Goal: Task Accomplishment & Management: Manage account settings

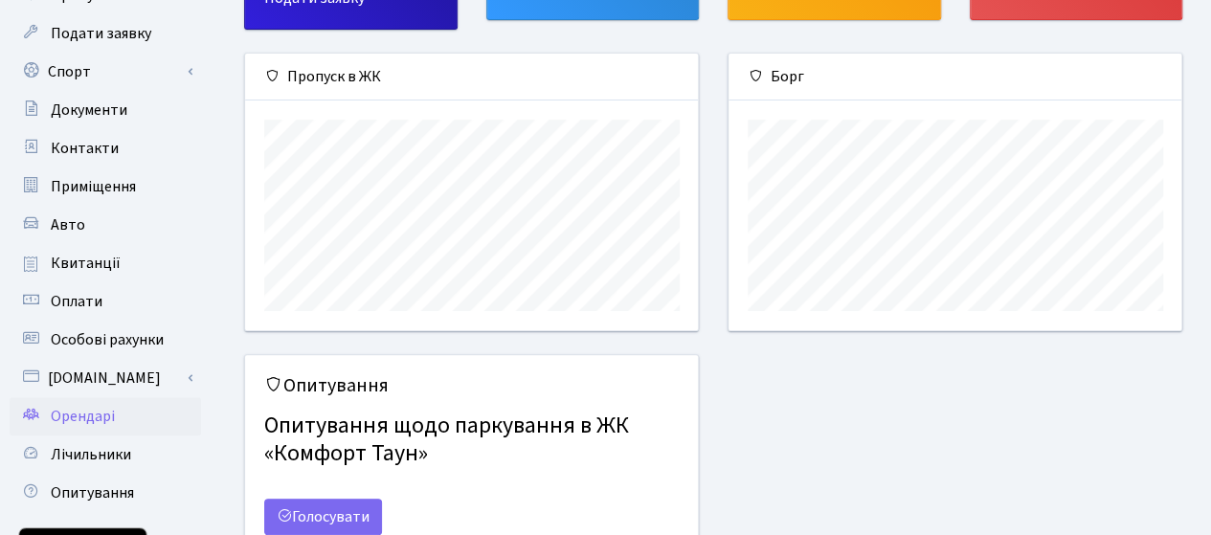
scroll to position [192, 0]
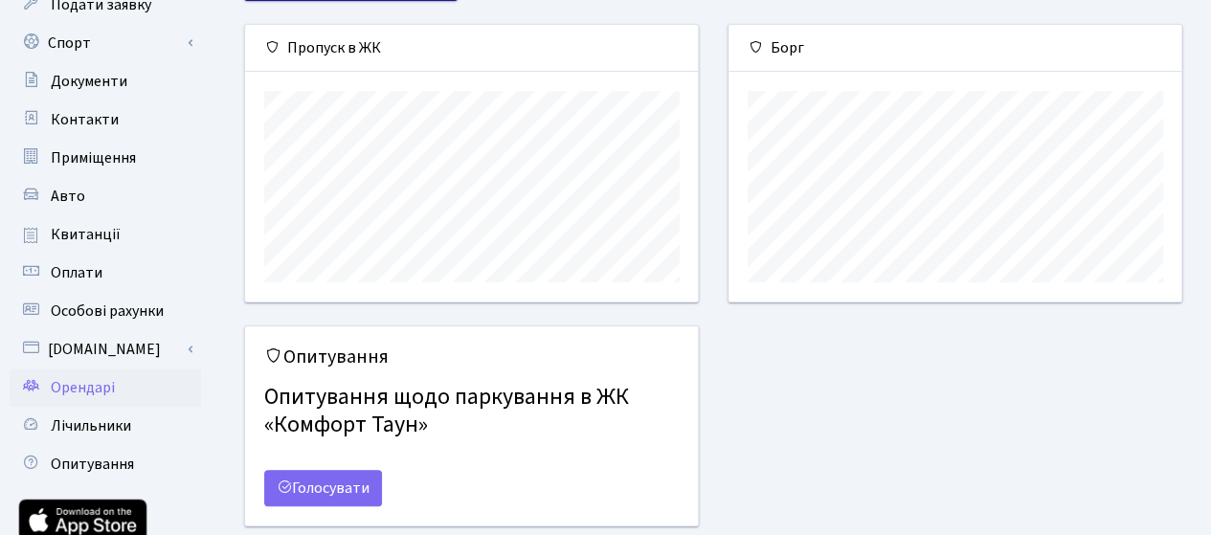
click at [103, 383] on span "Орендарі" at bounding box center [83, 387] width 64 height 21
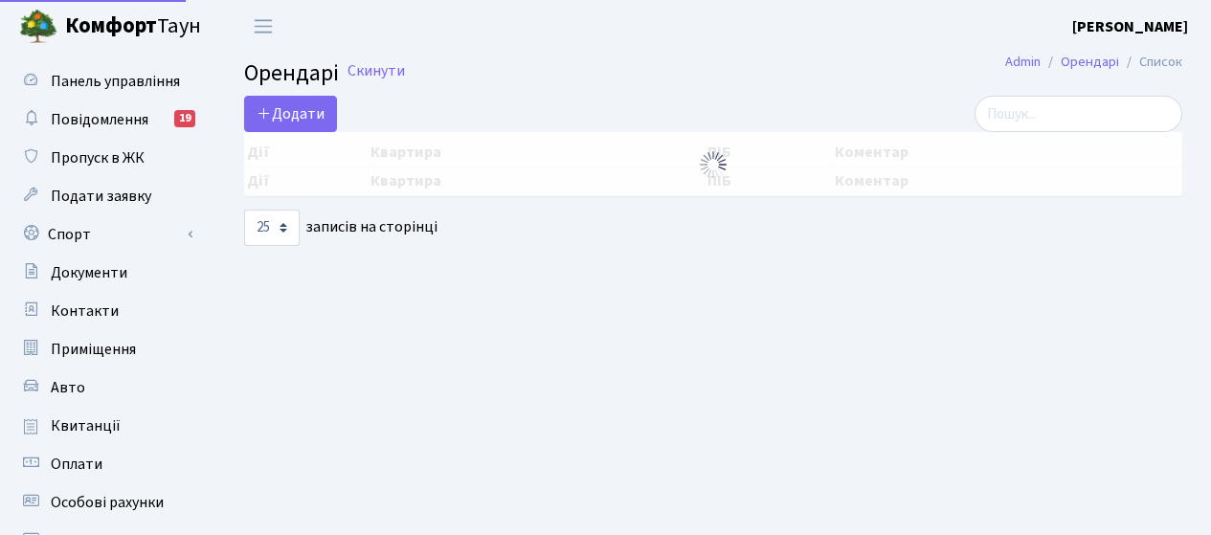
select select "25"
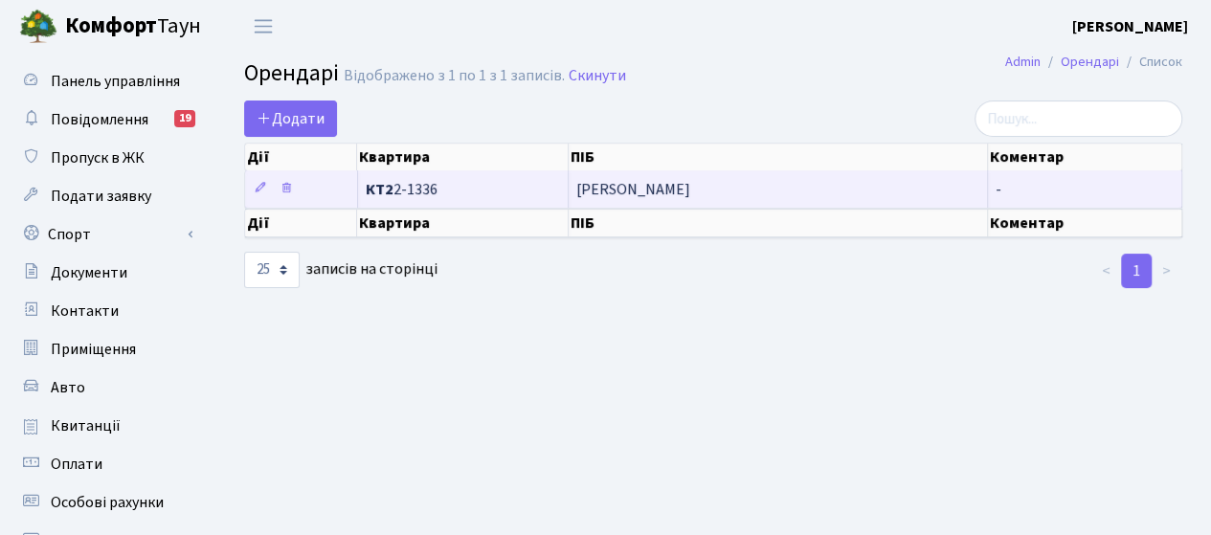
click at [688, 190] on span "[PERSON_NAME]" at bounding box center [777, 189] width 403 height 15
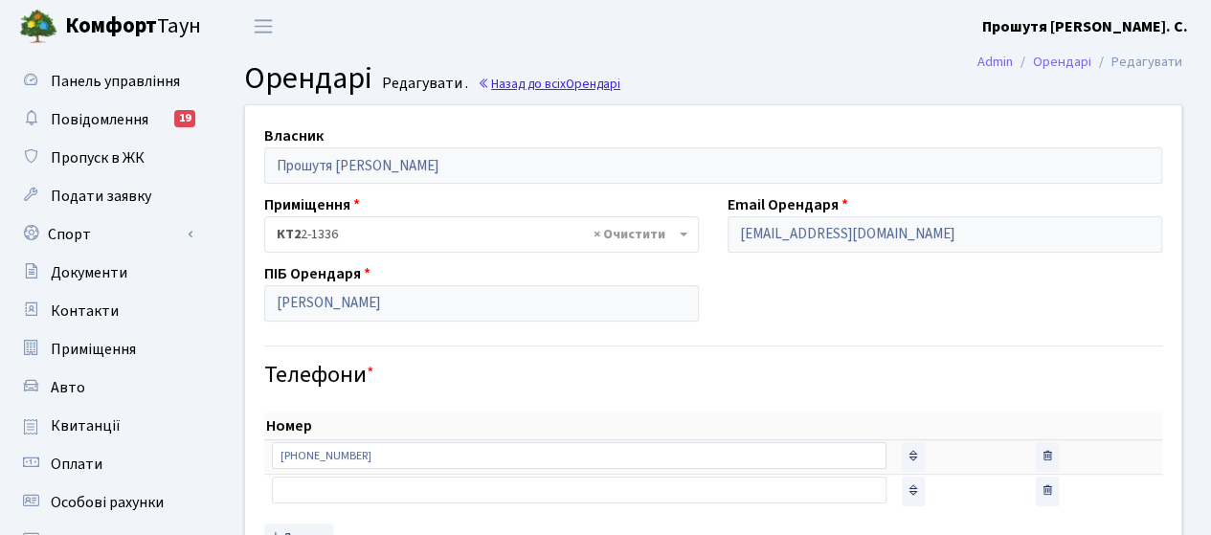
click at [549, 79] on link "Назад до всіх Орендарі" at bounding box center [549, 84] width 143 height 18
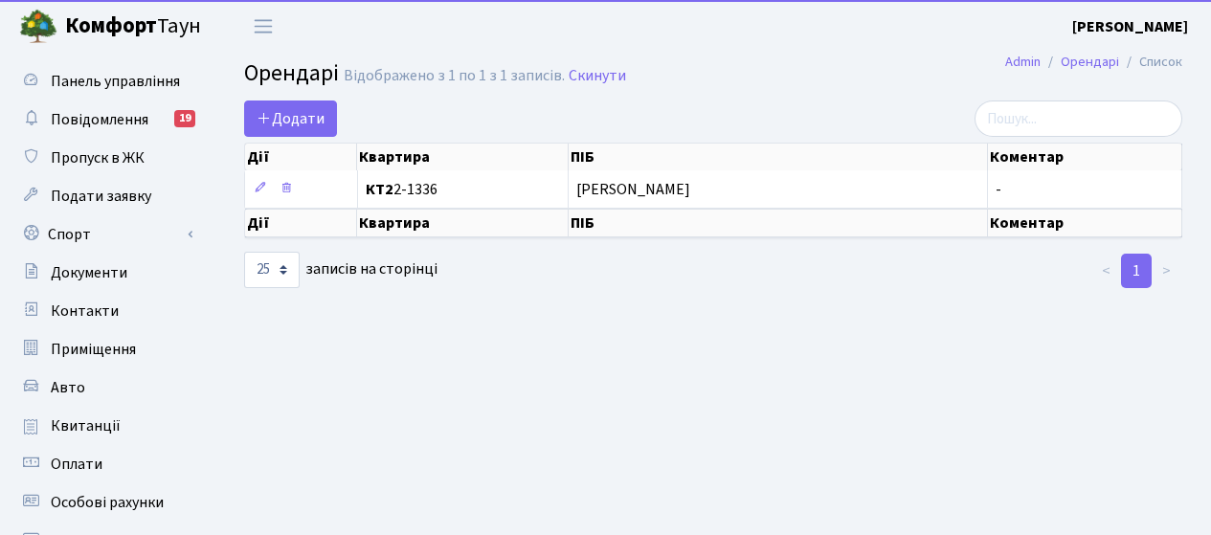
select select "25"
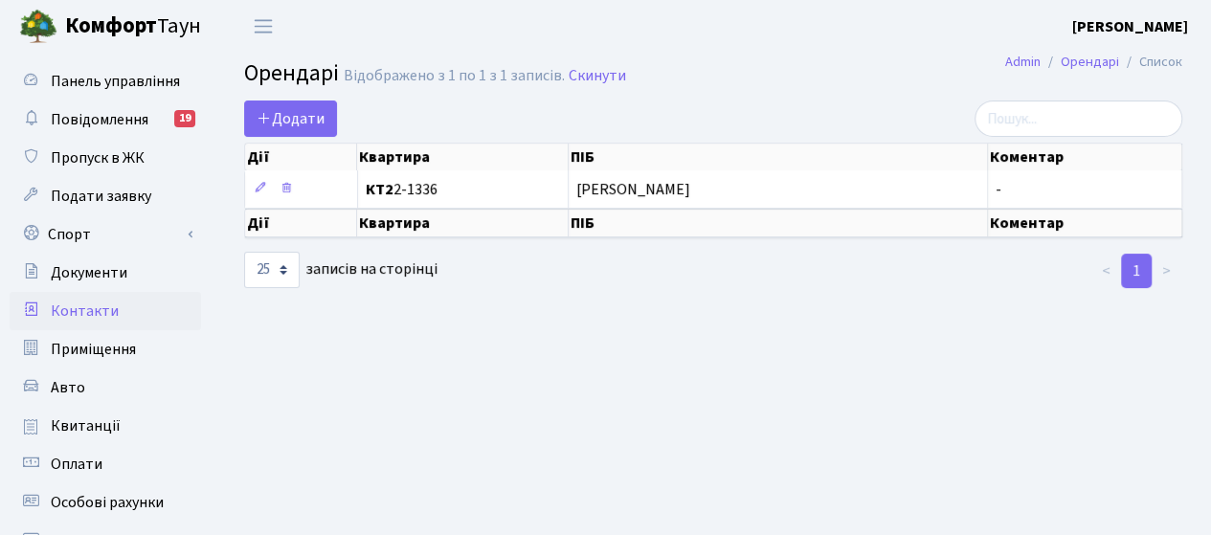
click at [80, 313] on span "Контакти" at bounding box center [85, 311] width 68 height 21
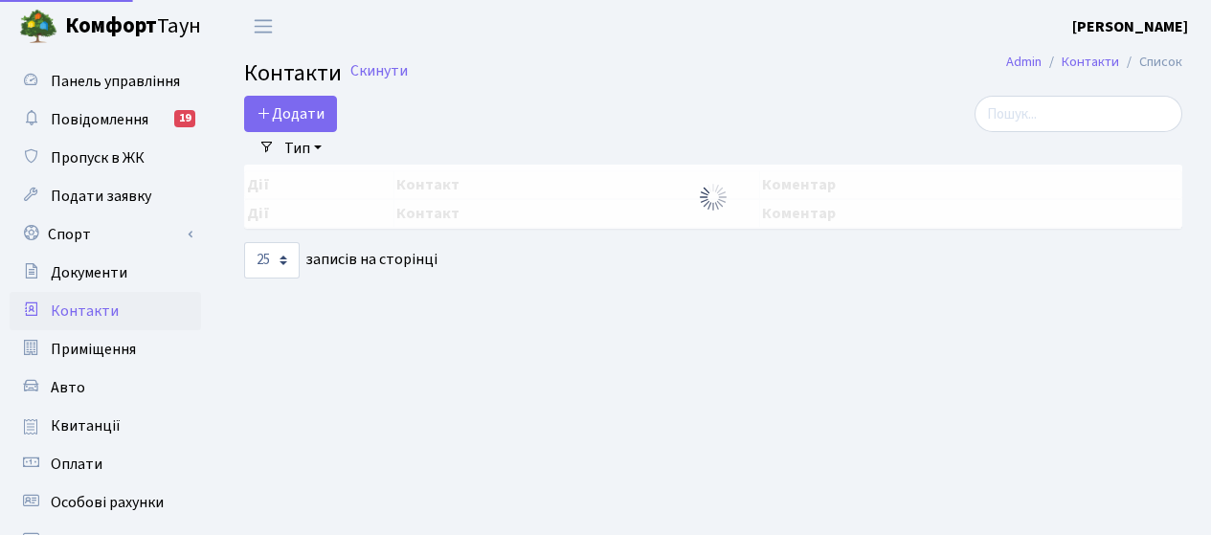
select select "25"
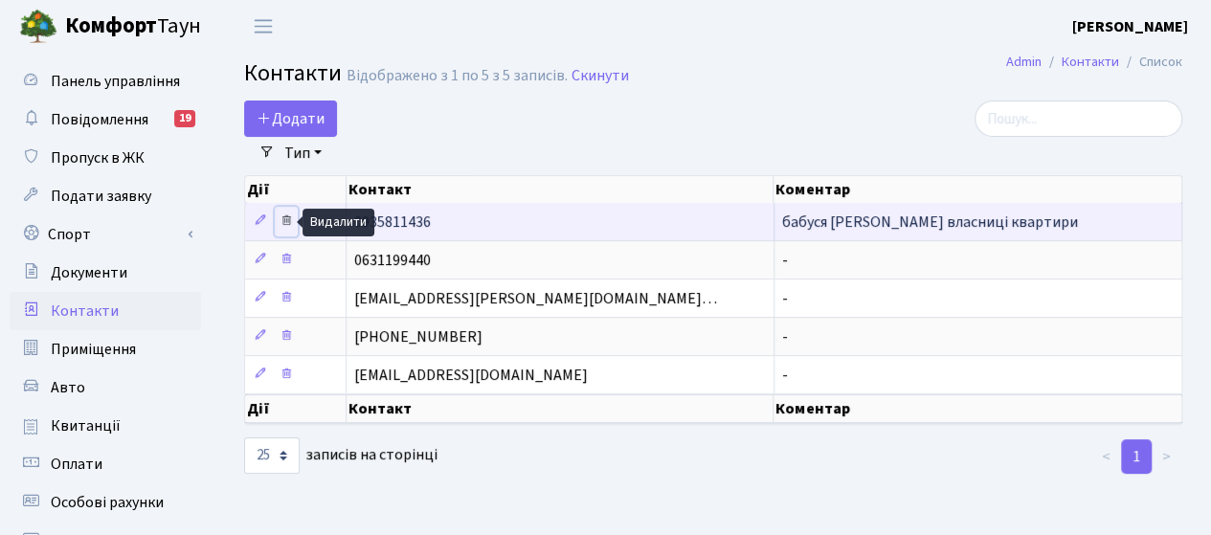
click at [287, 218] on icon at bounding box center [286, 220] width 13 height 13
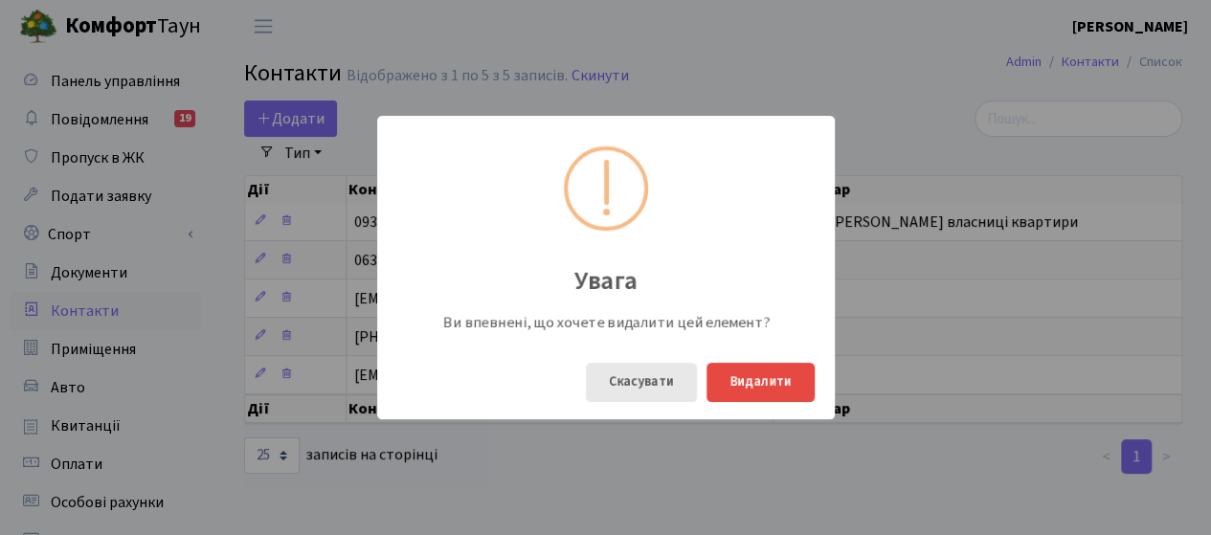
click at [656, 378] on button "Скасувати" at bounding box center [641, 382] width 111 height 39
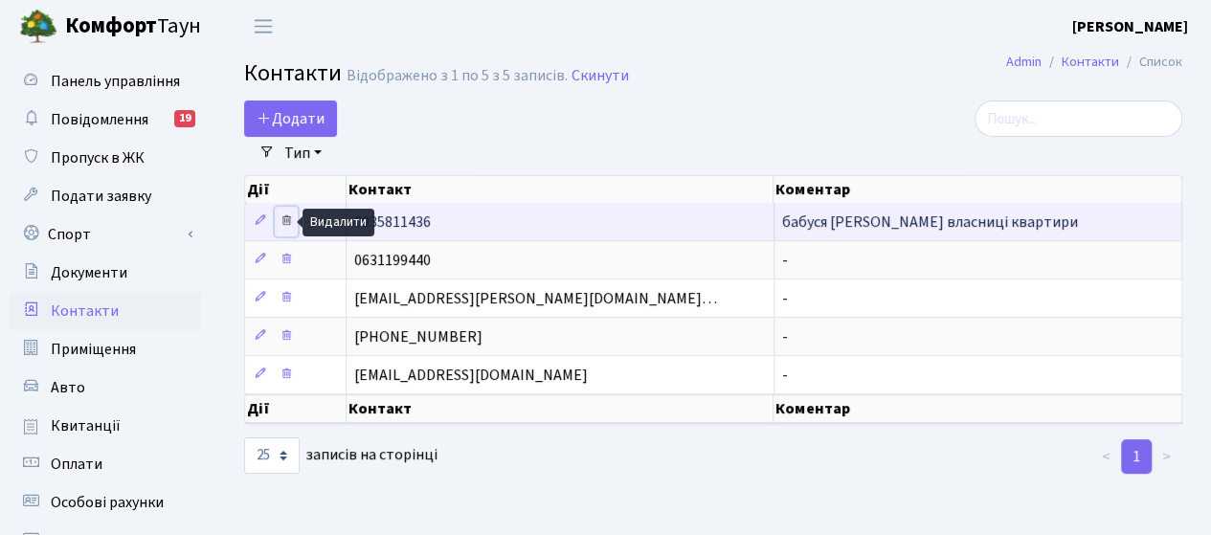
click at [285, 219] on icon at bounding box center [286, 220] width 13 height 13
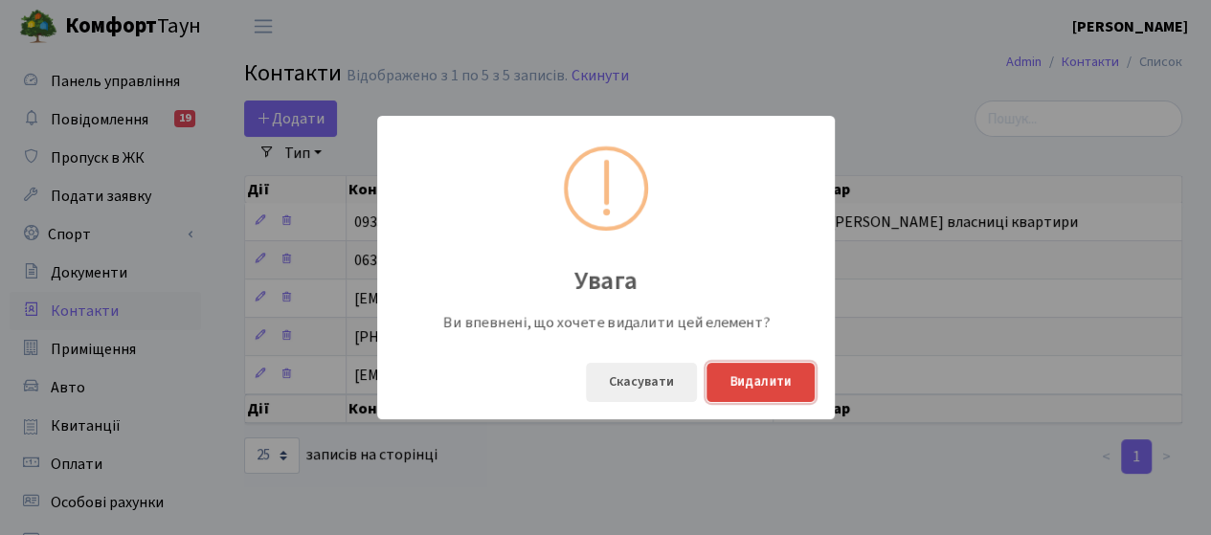
click at [747, 372] on button "Видалити" at bounding box center [761, 382] width 108 height 39
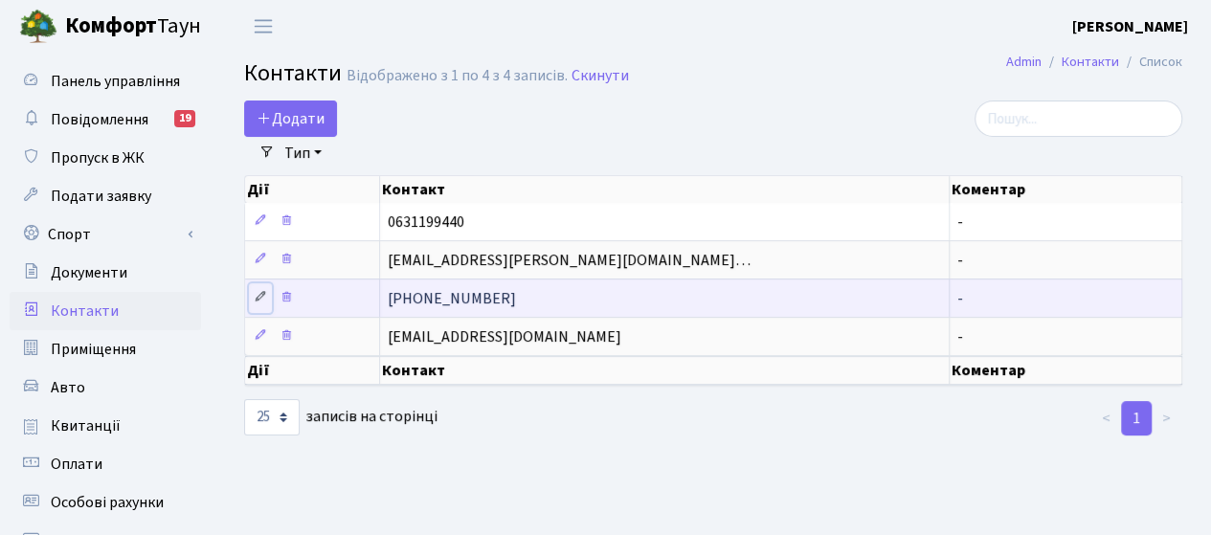
click at [254, 292] on icon at bounding box center [260, 296] width 13 height 13
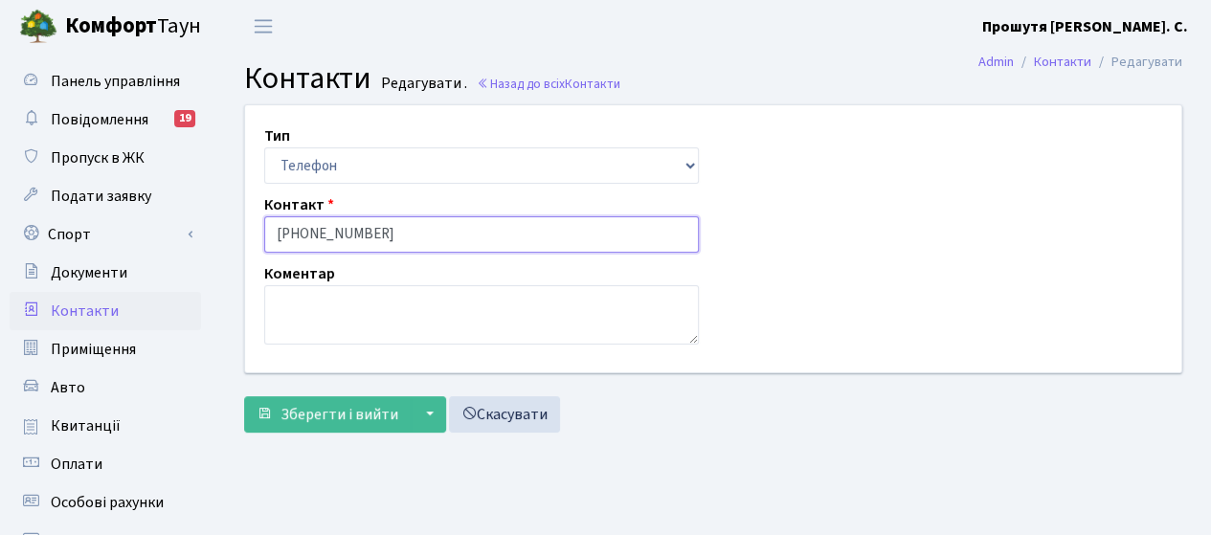
click at [301, 228] on input "068-11-99-550" at bounding box center [481, 234] width 435 height 36
click at [276, 237] on input "068-11-99-550" at bounding box center [481, 234] width 435 height 36
drag, startPoint x: 324, startPoint y: 231, endPoint x: 333, endPoint y: 242, distance: 15.0
click at [326, 232] on input "+38068-11-99-550" at bounding box center [481, 234] width 435 height 36
click at [338, 230] on input "+3806811-99-550" at bounding box center [481, 234] width 435 height 36
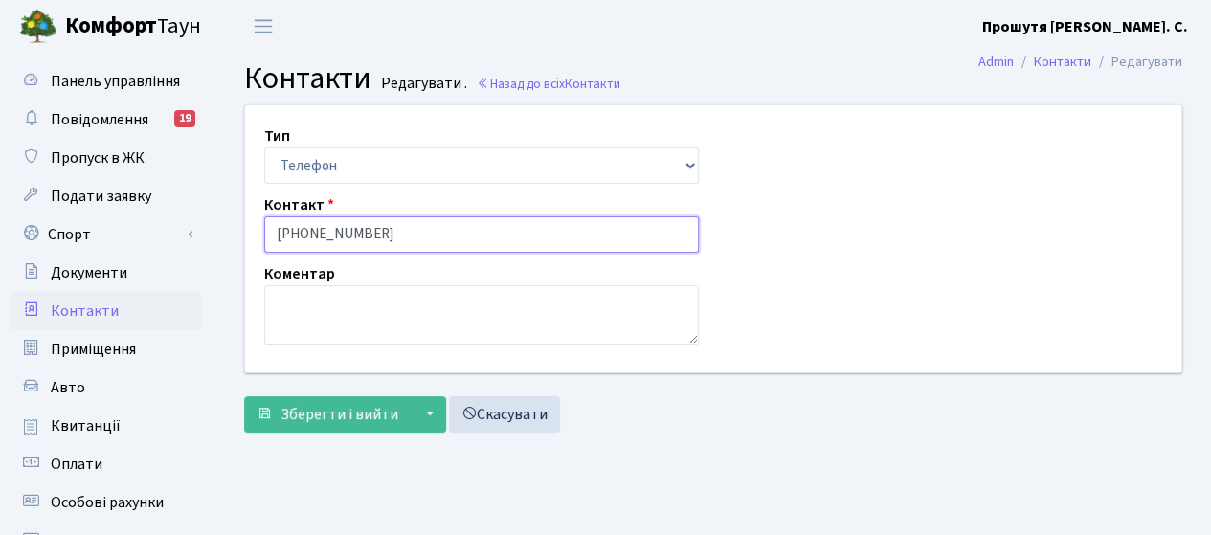
click at [349, 234] on input "+380681199-550" at bounding box center [481, 234] width 435 height 36
click at [352, 237] on input "+380681199-550" at bounding box center [481, 234] width 435 height 36
type input "+380681199550"
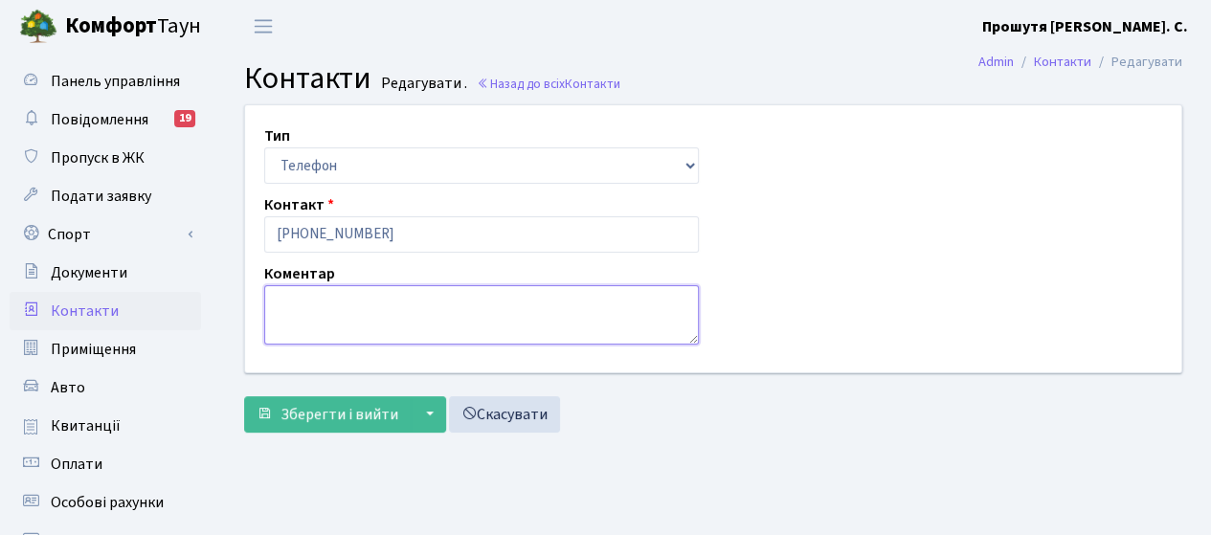
click at [361, 305] on textarea at bounding box center [481, 314] width 435 height 59
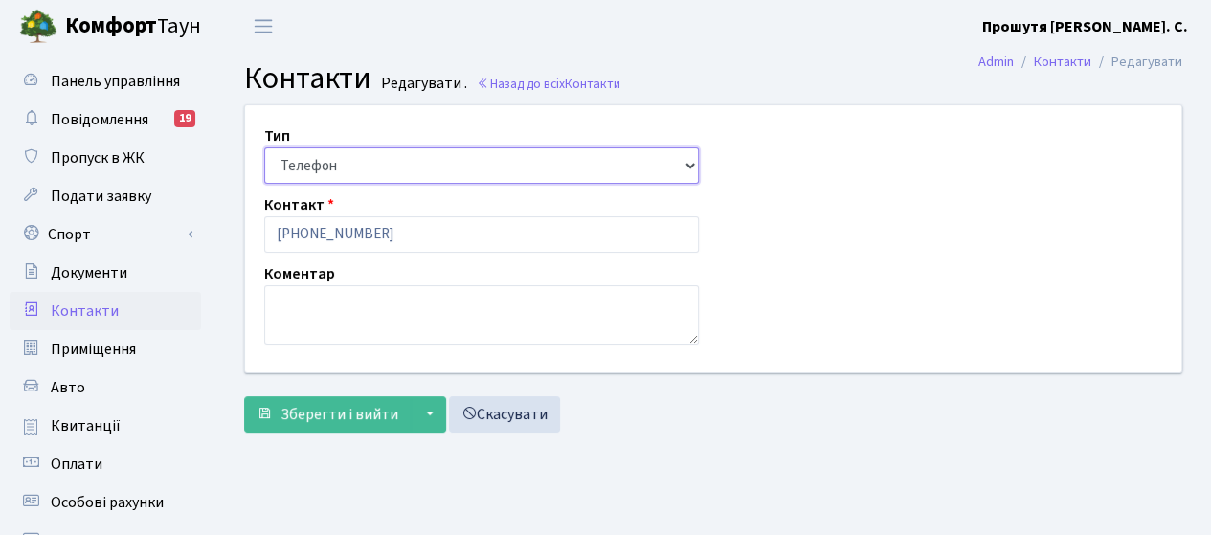
click at [527, 166] on select "Email Телефон" at bounding box center [481, 165] width 435 height 36
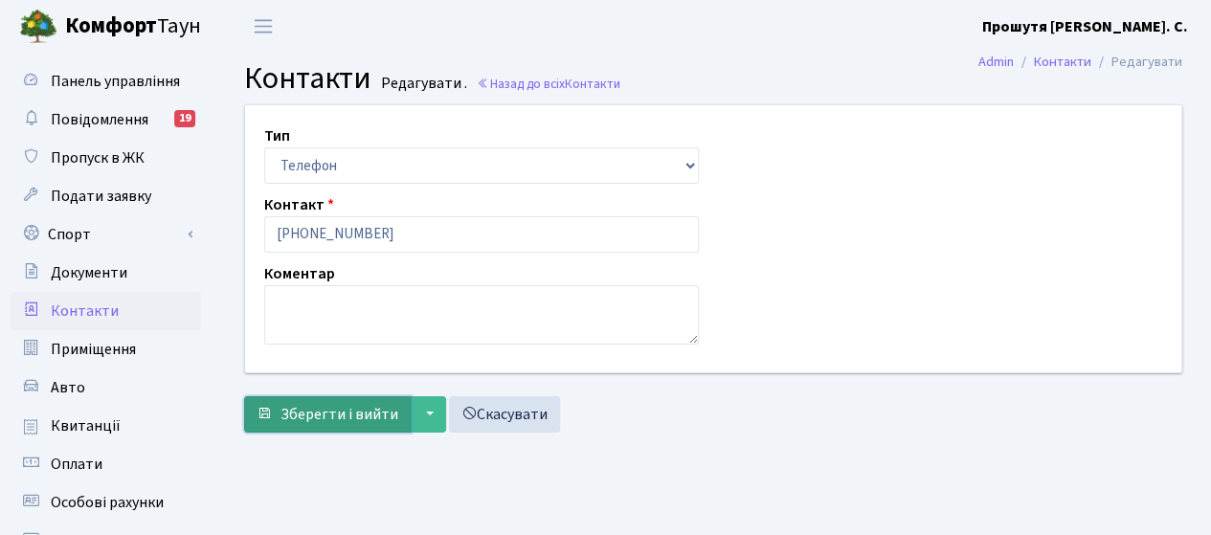
click at [374, 413] on span "Зберегти і вийти" at bounding box center [340, 414] width 118 height 21
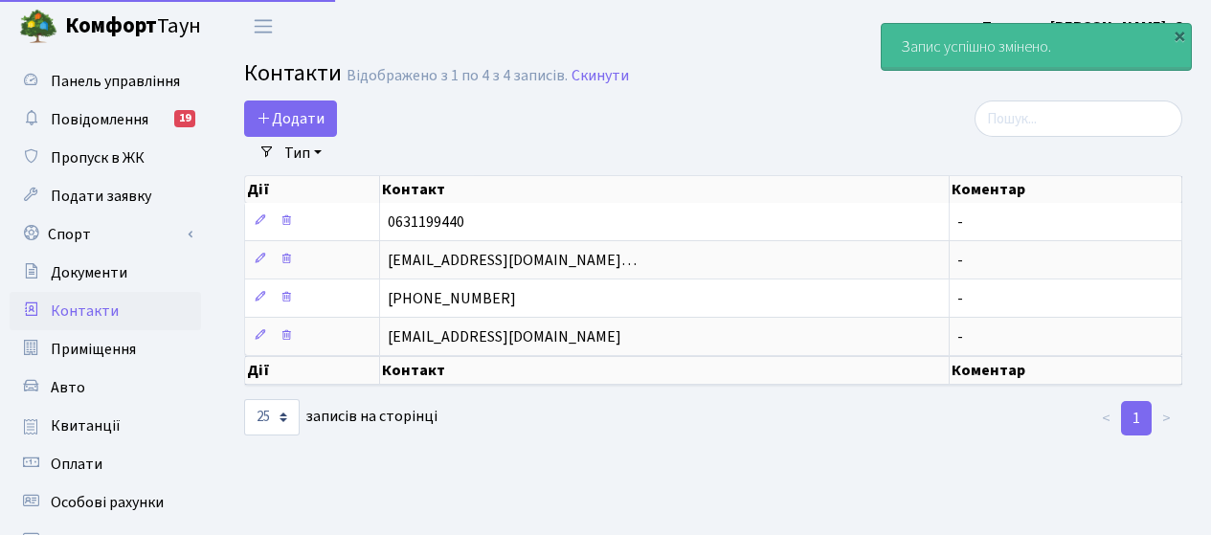
select select "25"
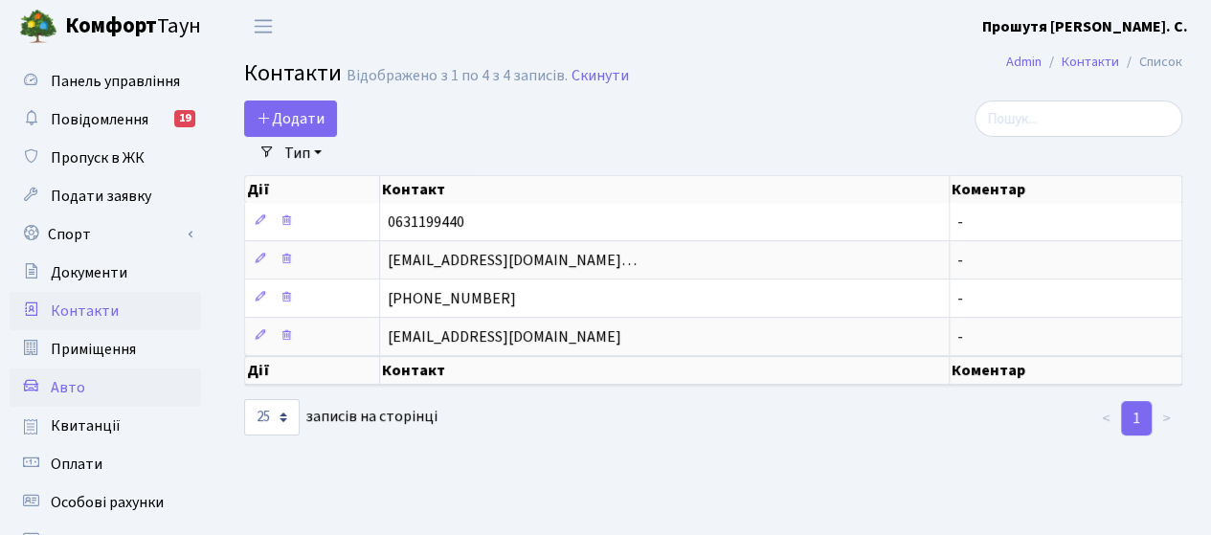
click at [76, 381] on span "Авто" at bounding box center [68, 387] width 34 height 21
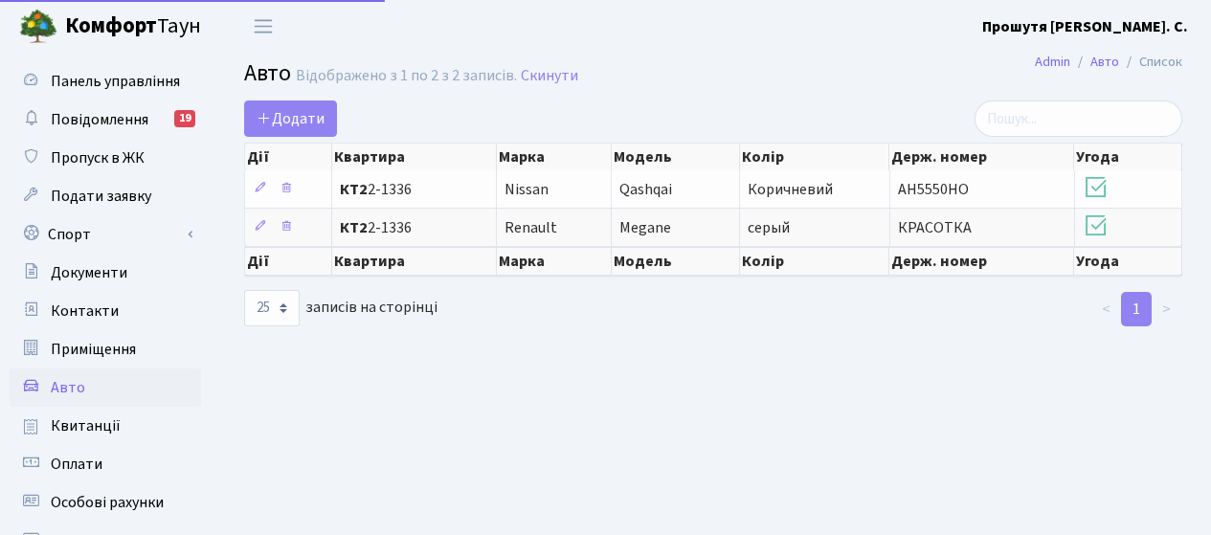
select select "25"
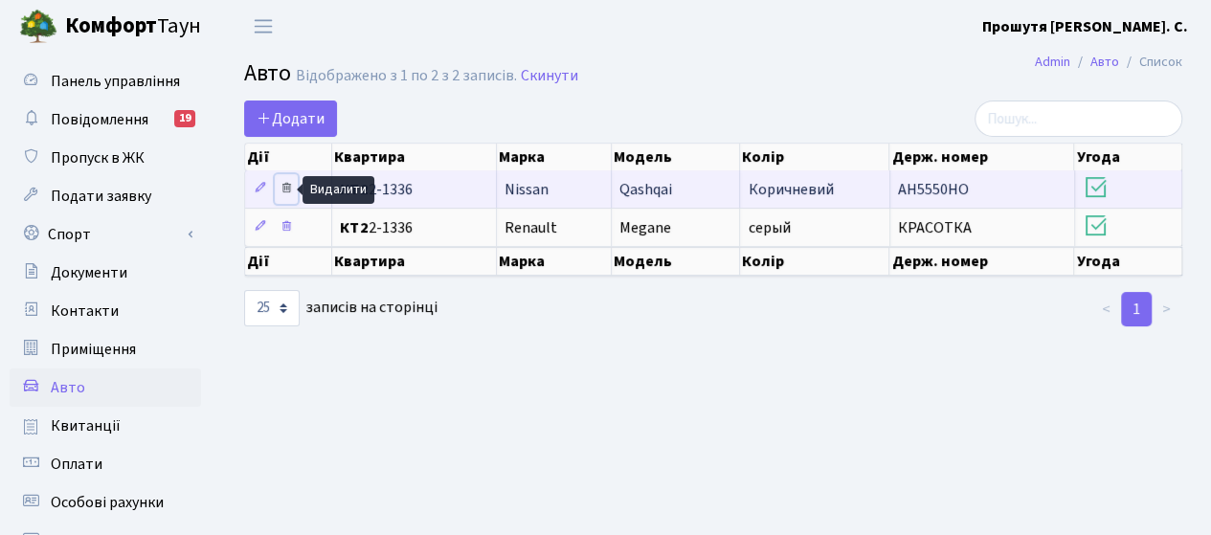
click at [287, 189] on icon at bounding box center [286, 187] width 13 height 13
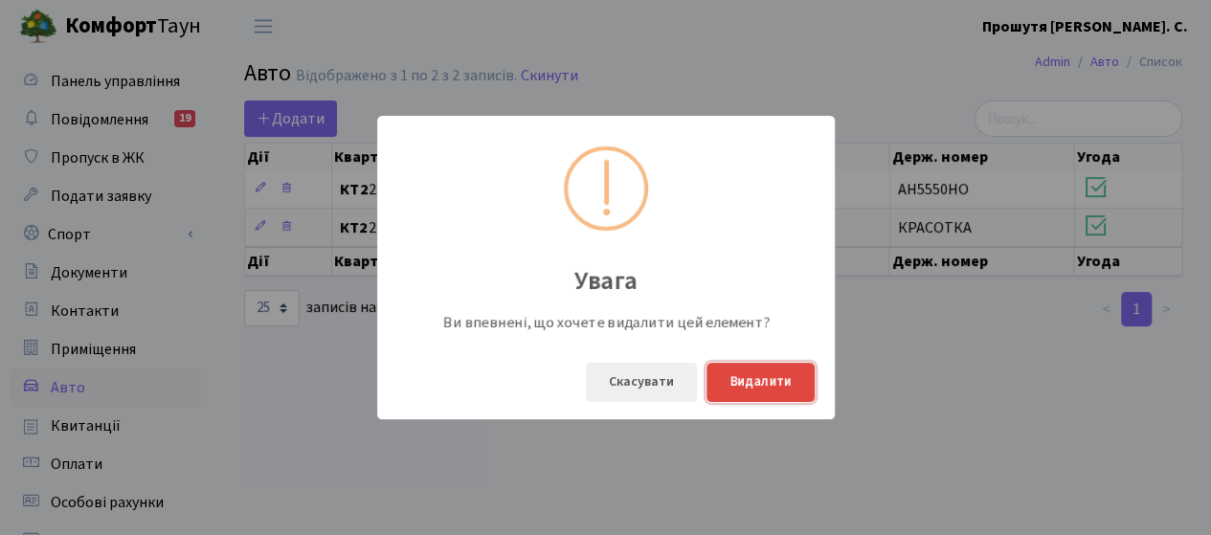
click at [786, 372] on button "Видалити" at bounding box center [761, 382] width 108 height 39
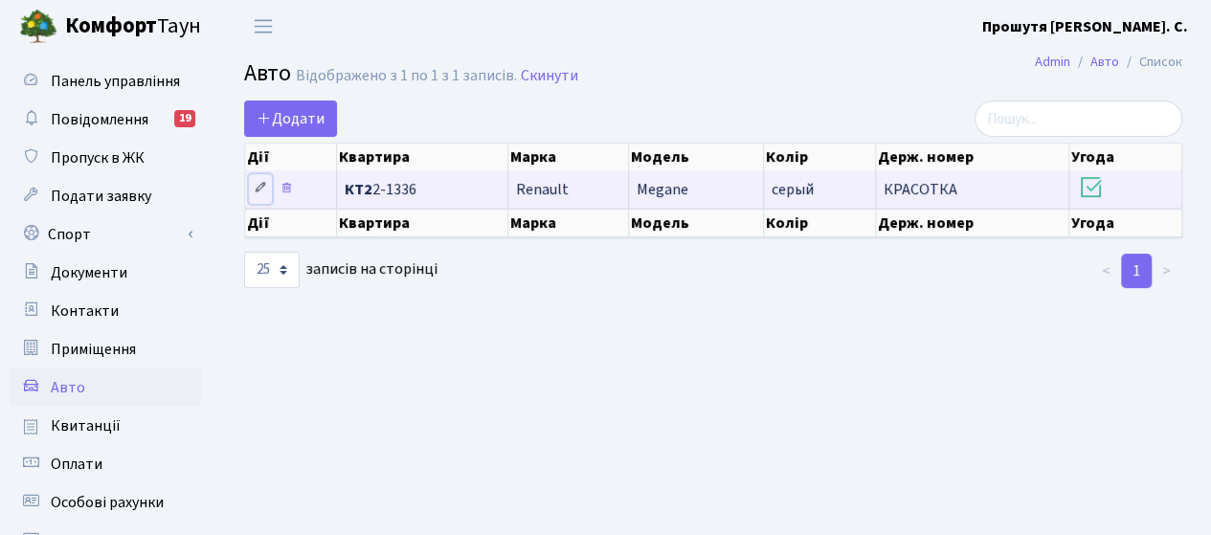
click at [258, 188] on icon at bounding box center [260, 187] width 13 height 13
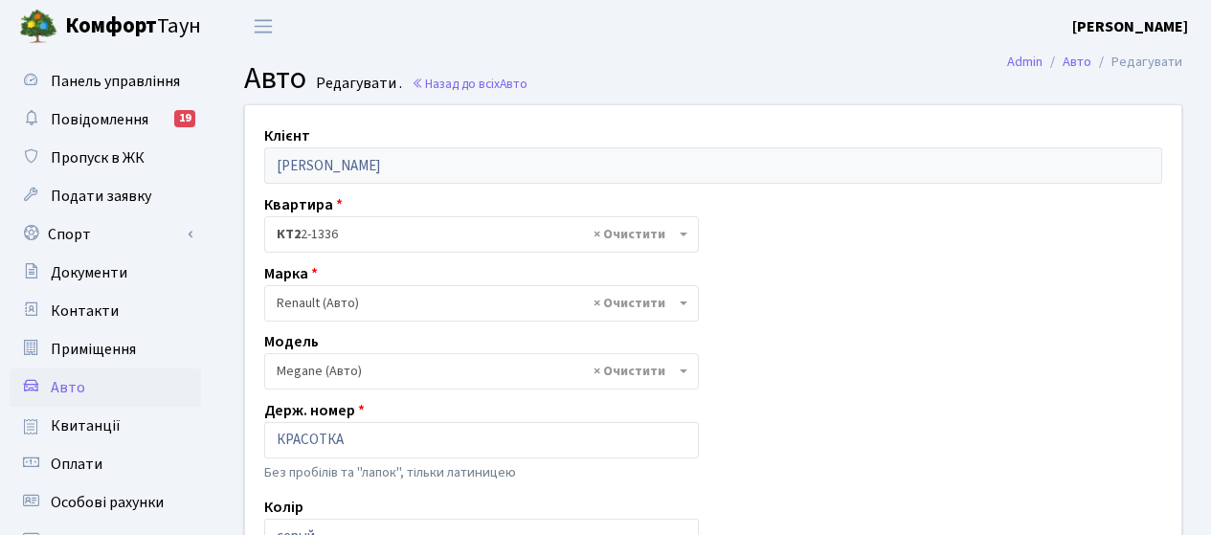
select select "2022"
click at [467, 88] on link "Назад до всіх Авто" at bounding box center [470, 84] width 116 height 18
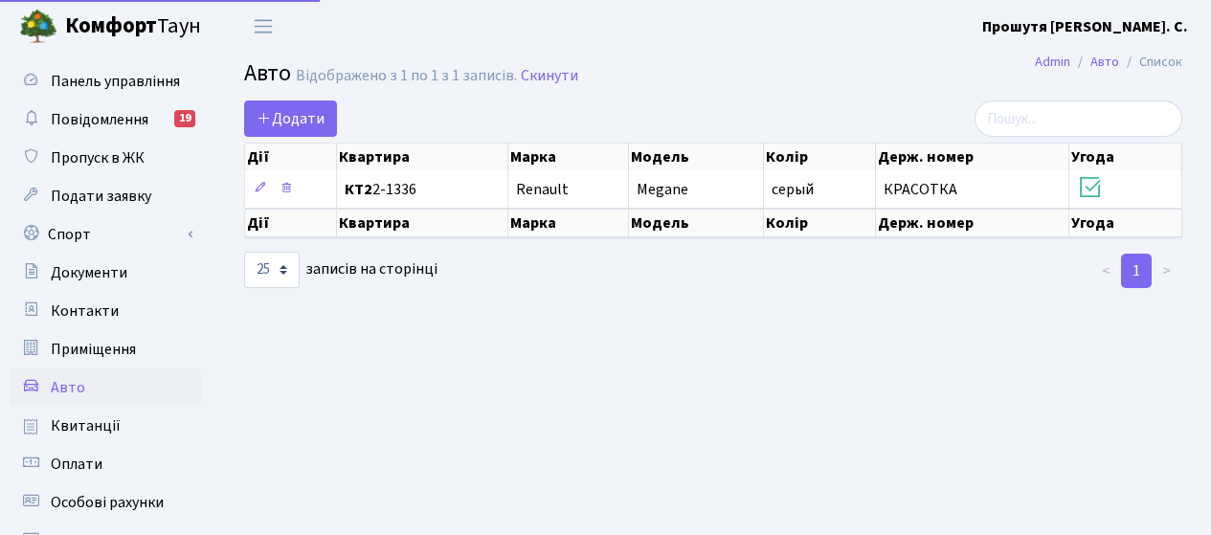
select select "25"
